Goal: Find specific page/section: Locate a particular part of the current website

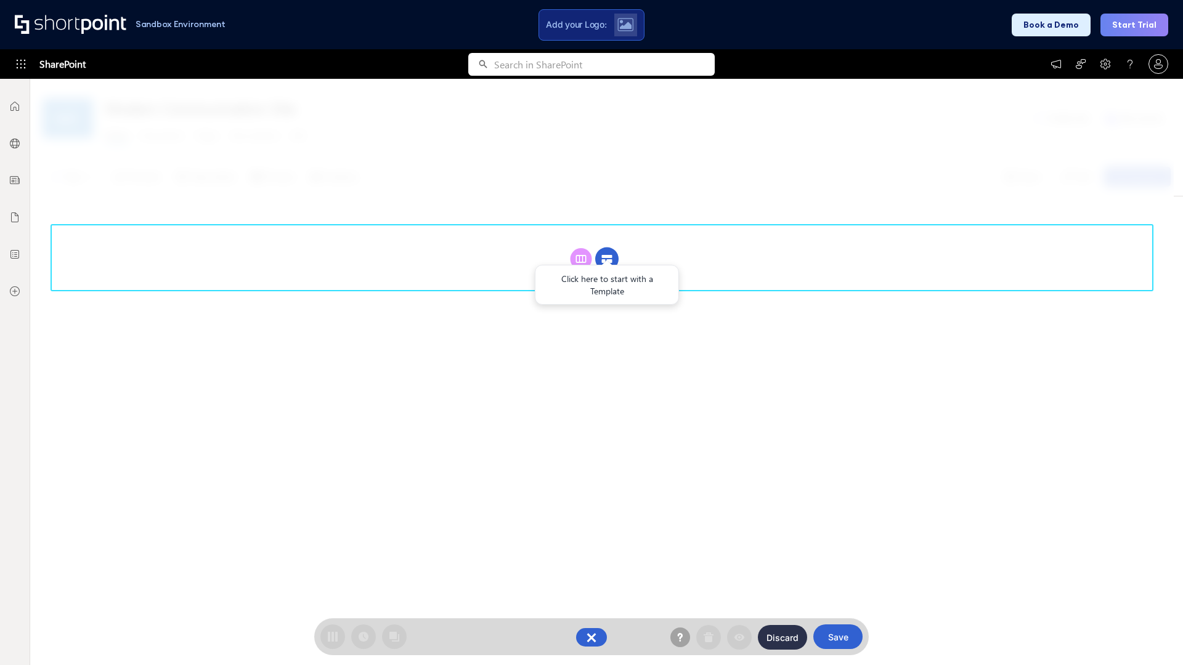
click at [607, 259] on circle at bounding box center [606, 259] width 23 height 23
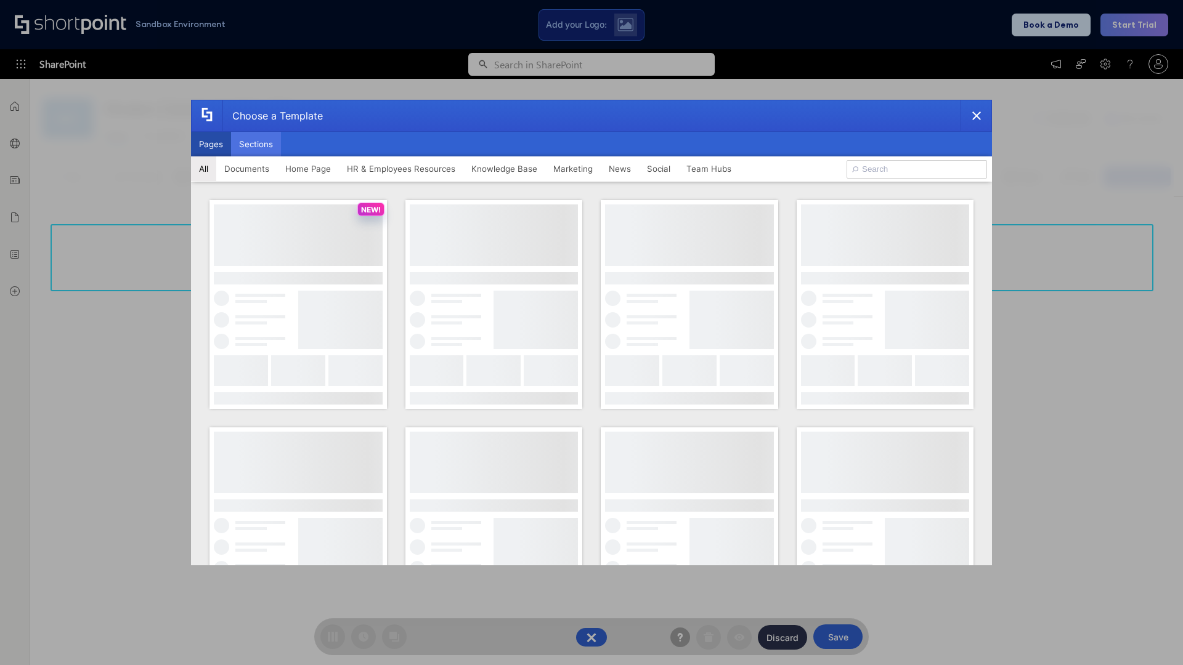
click at [256, 144] on button "Sections" at bounding box center [256, 144] width 50 height 25
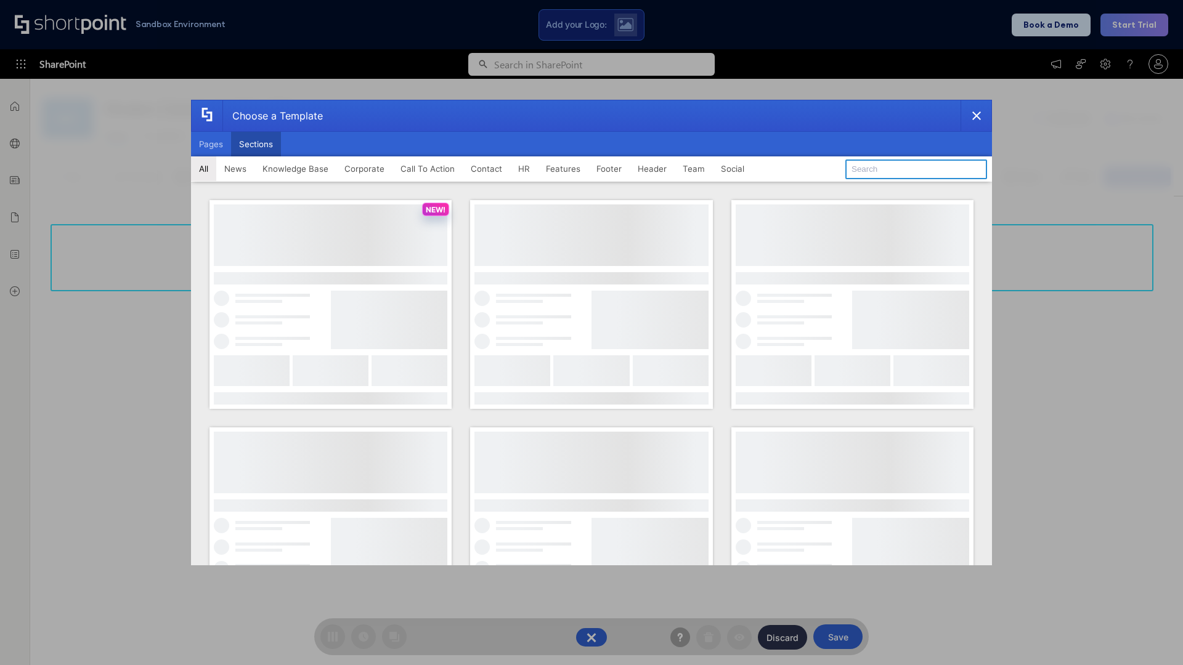
type input "FAQ 2"
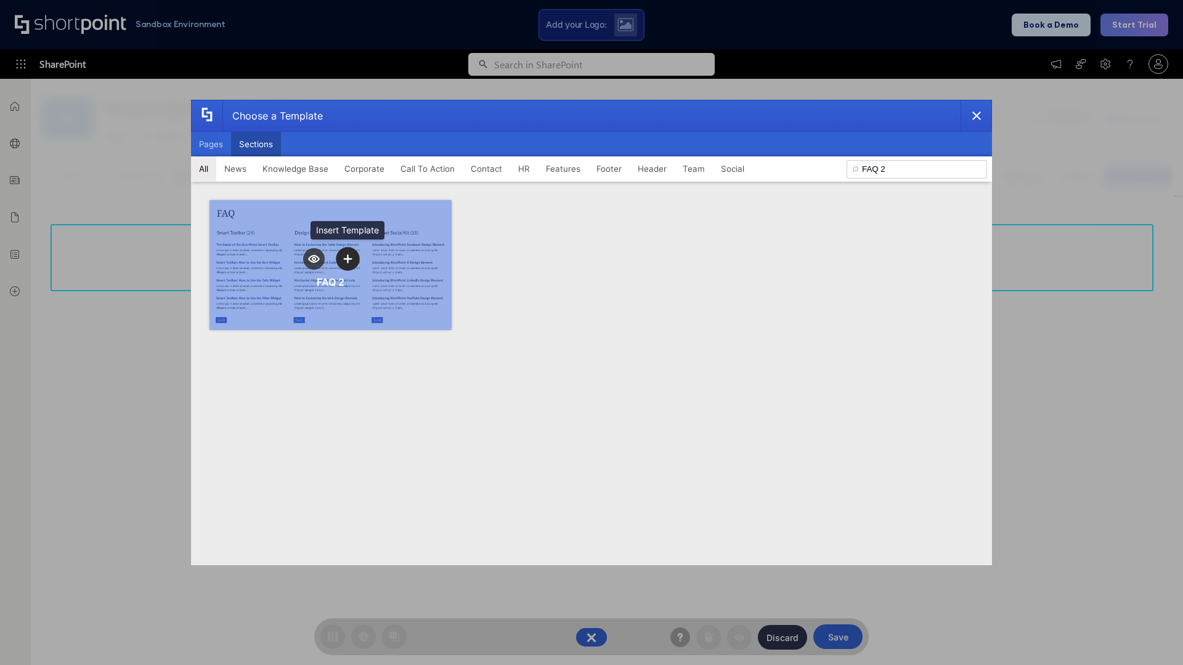
click at [348, 259] on icon "template selector" at bounding box center [347, 258] width 9 height 9
